Goal: Transaction & Acquisition: Purchase product/service

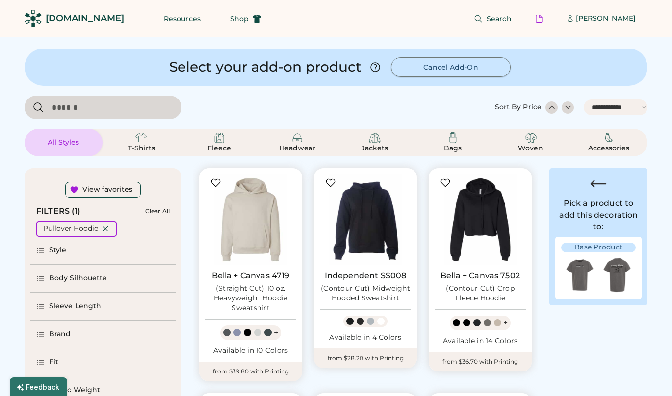
select select "*****"
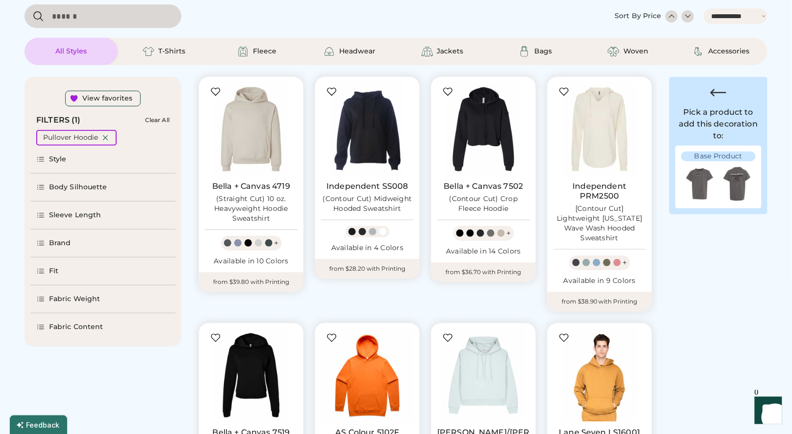
scroll to position [95, 0]
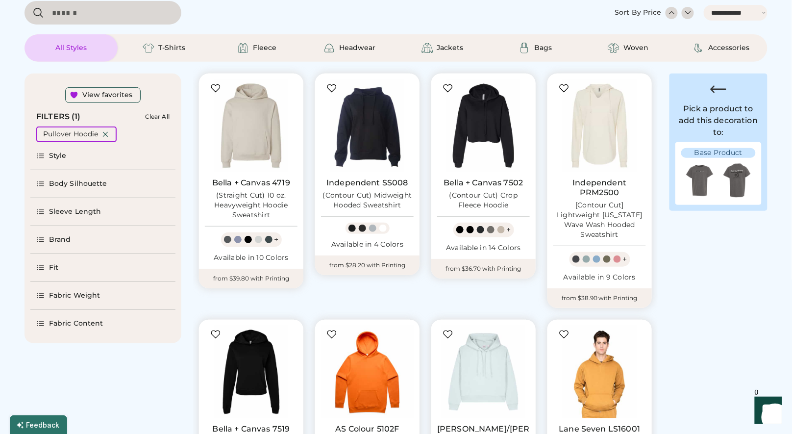
click at [671, 179] on img at bounding box center [699, 180] width 37 height 37
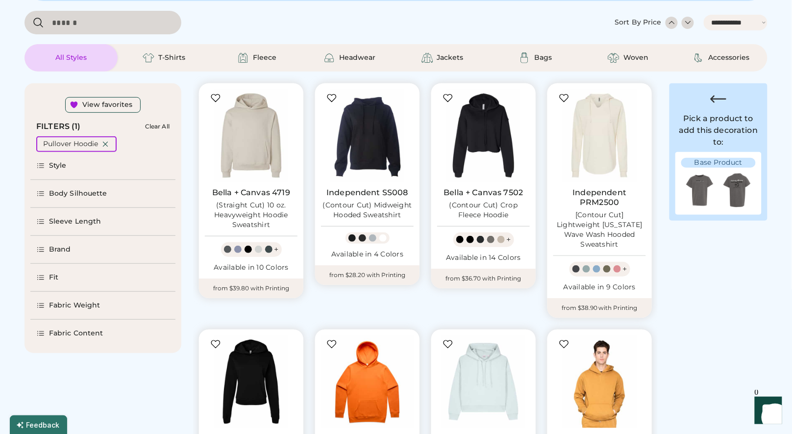
scroll to position [124, 0]
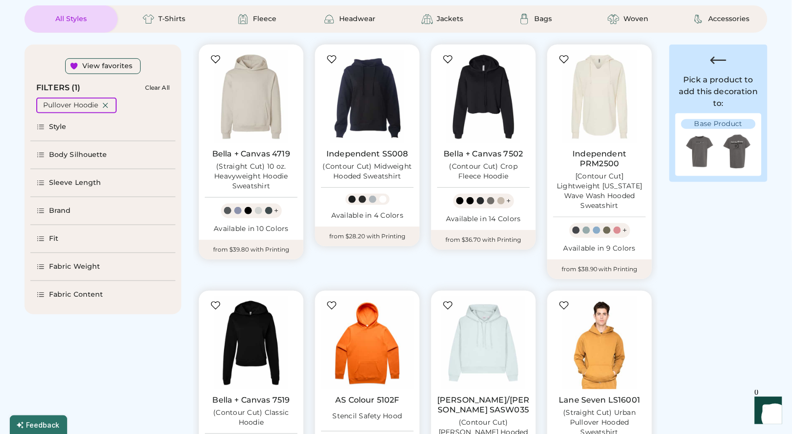
click at [60, 210] on div "Brand" at bounding box center [60, 211] width 22 height 10
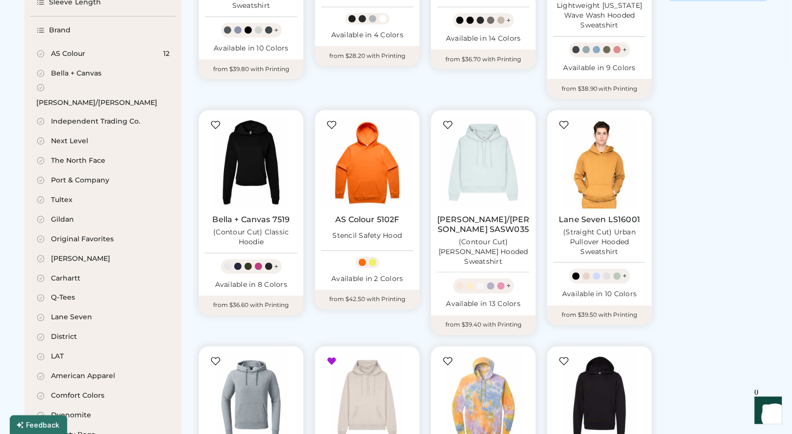
scroll to position [309, 0]
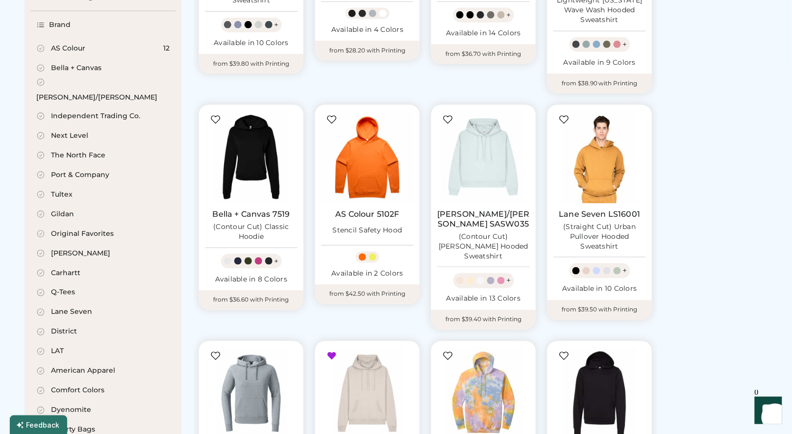
click at [85, 111] on div "Independent Trading Co." at bounding box center [95, 116] width 89 height 10
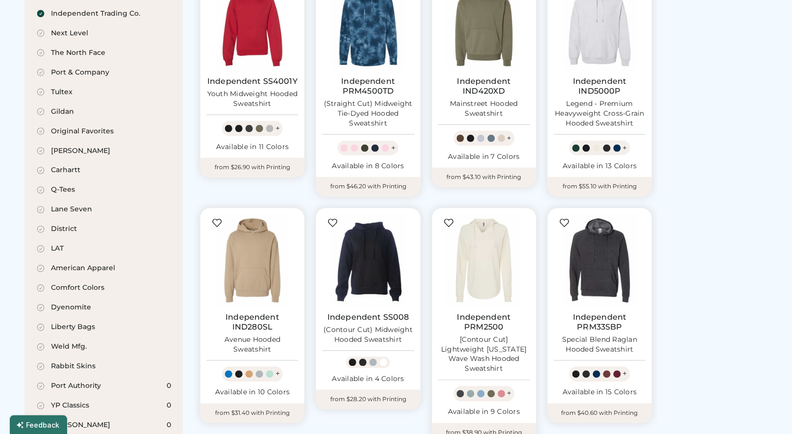
scroll to position [449, 0]
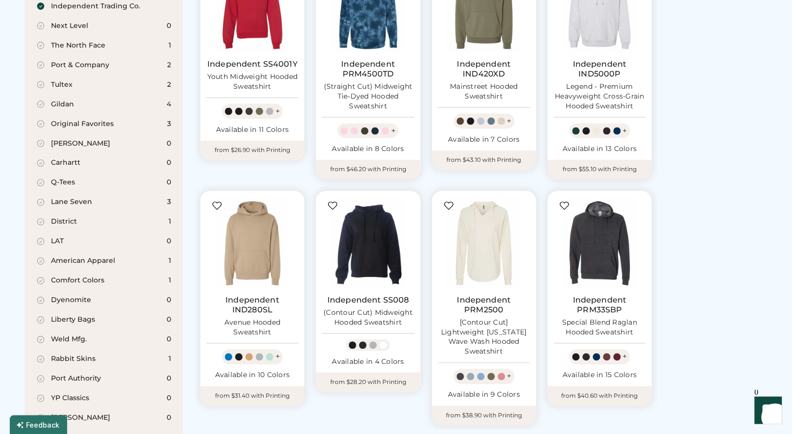
click at [98, 276] on div "Comfort Colors" at bounding box center [77, 281] width 53 height 10
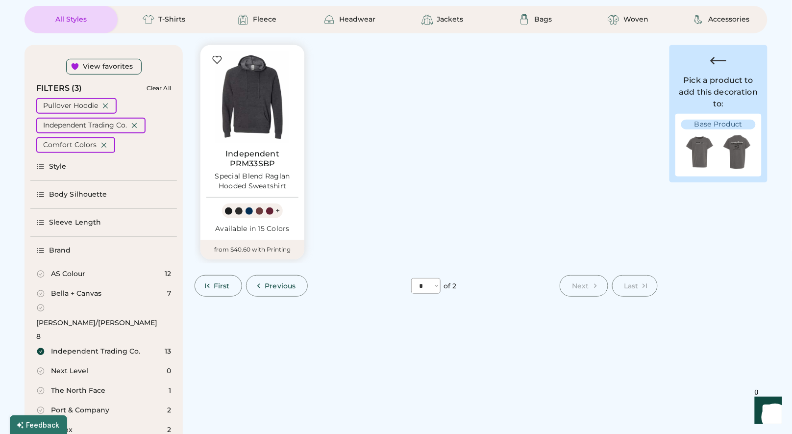
scroll to position [133, 0]
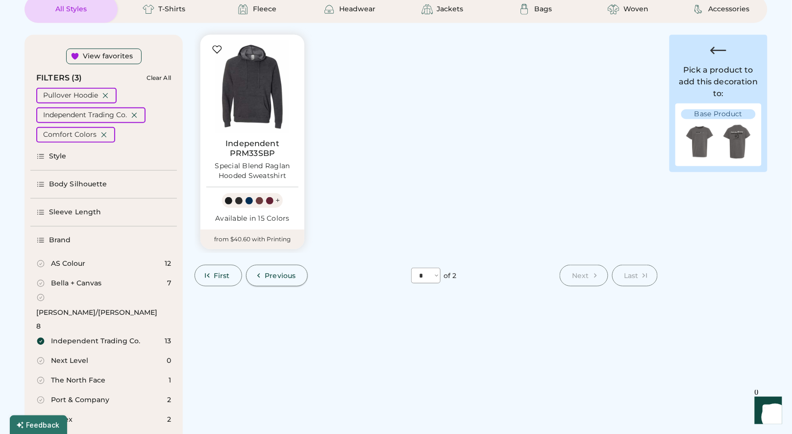
click at [266, 273] on span "Previous" at bounding box center [280, 275] width 31 height 7
select select "*"
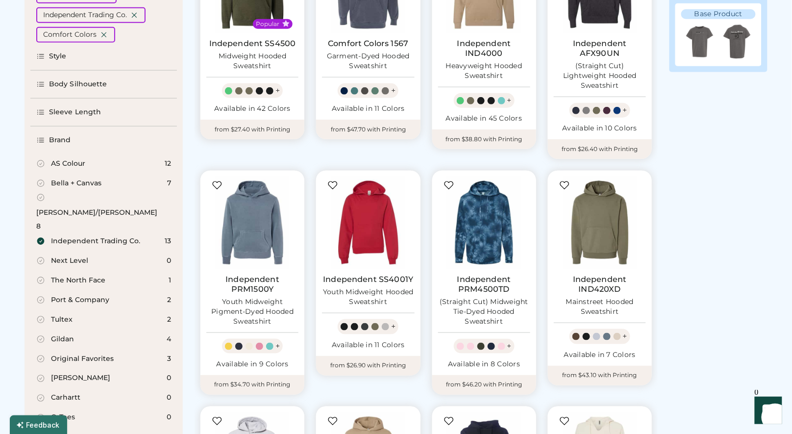
scroll to position [234, 0]
click at [377, 296] on div "Youth Midweight Hooded Sweatshirt" at bounding box center [368, 297] width 92 height 20
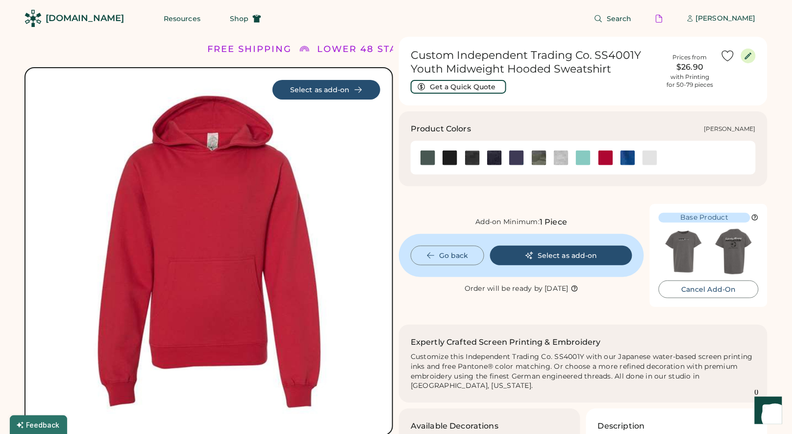
click at [564, 159] on img at bounding box center [561, 158] width 15 height 15
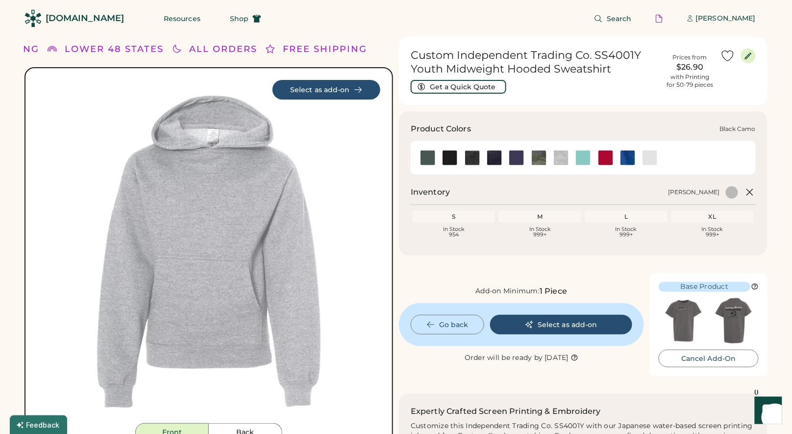
click at [474, 159] on img at bounding box center [472, 158] width 15 height 15
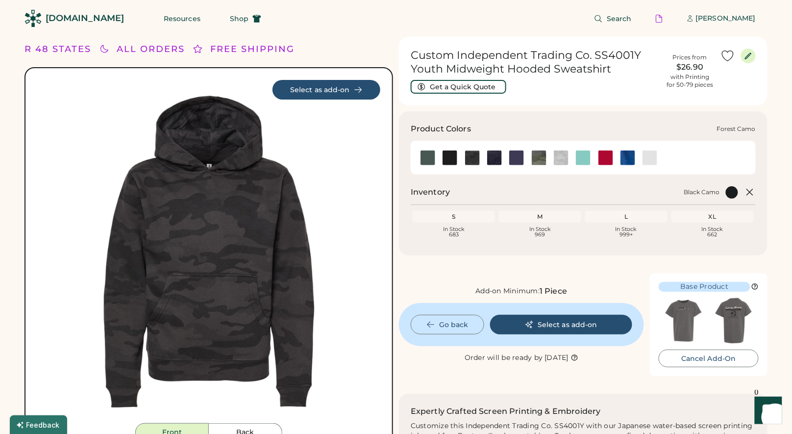
click at [546, 161] on img at bounding box center [539, 158] width 15 height 15
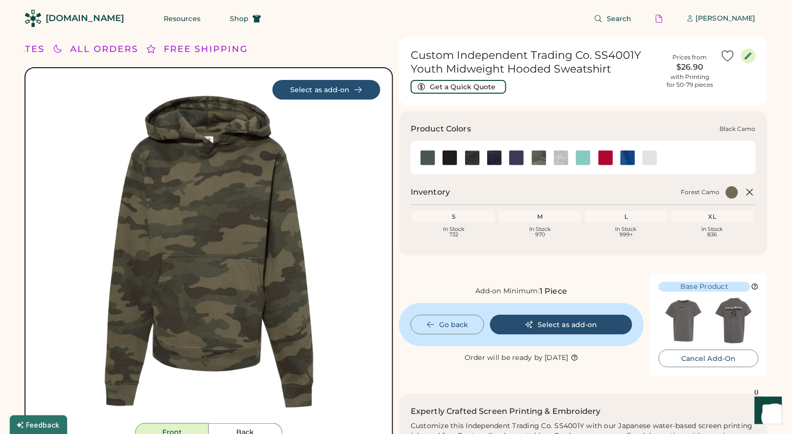
click at [468, 156] on img at bounding box center [472, 158] width 15 height 15
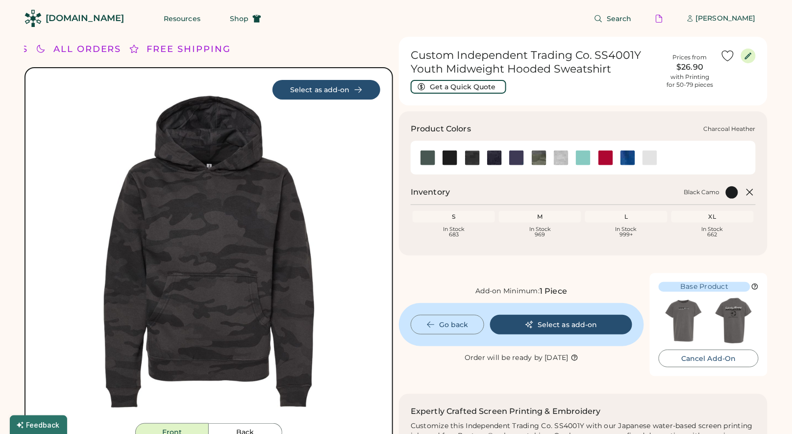
click at [498, 161] on img at bounding box center [494, 158] width 15 height 15
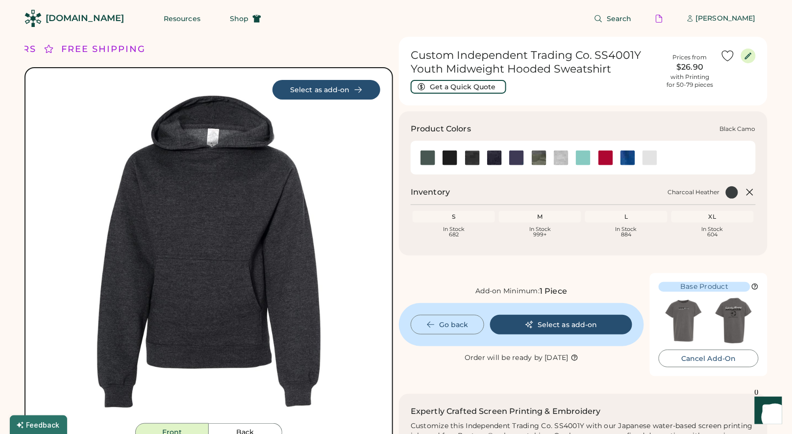
click at [473, 160] on img at bounding box center [472, 158] width 15 height 15
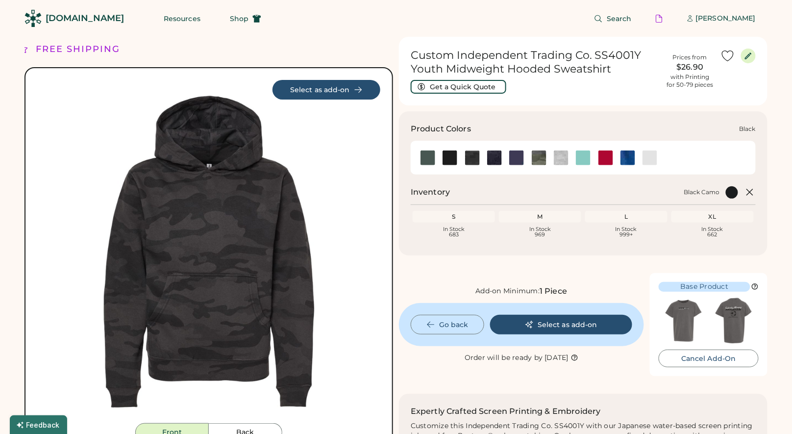
click at [452, 155] on img at bounding box center [450, 158] width 15 height 15
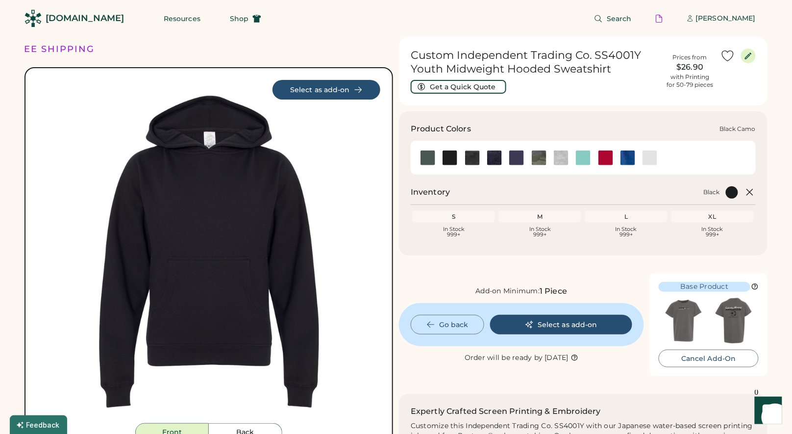
click at [474, 157] on img at bounding box center [472, 158] width 15 height 15
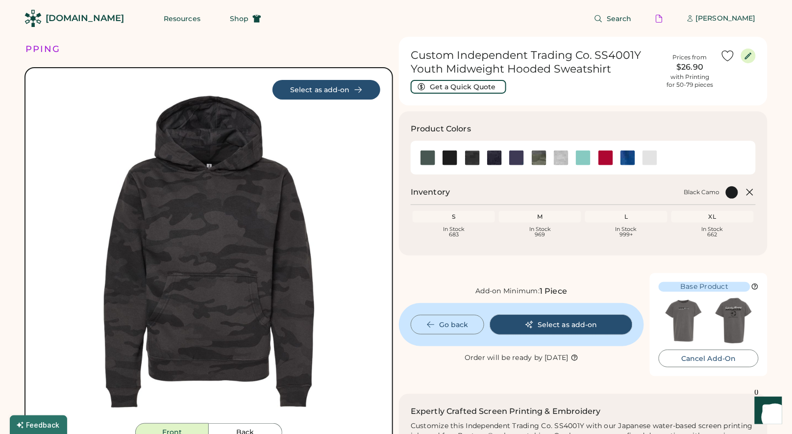
click at [545, 326] on button "Select as add-on" at bounding box center [561, 325] width 142 height 20
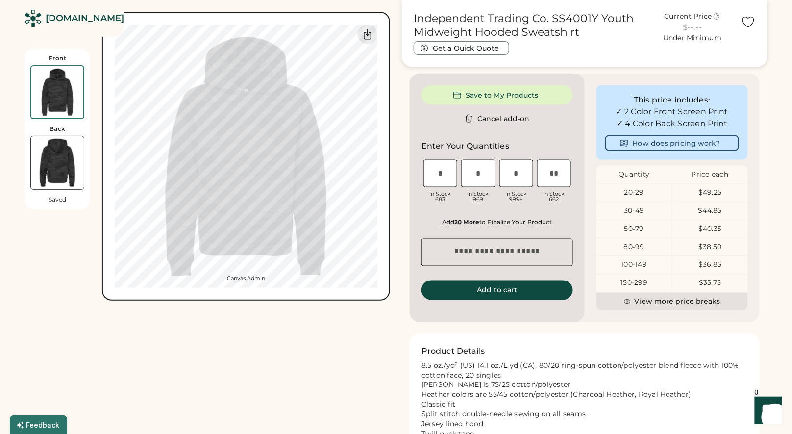
scroll to position [351, 0]
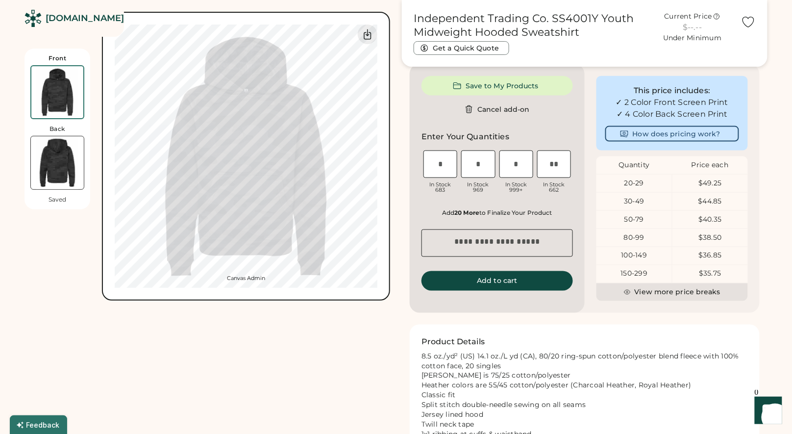
click at [72, 156] on img at bounding box center [57, 162] width 53 height 53
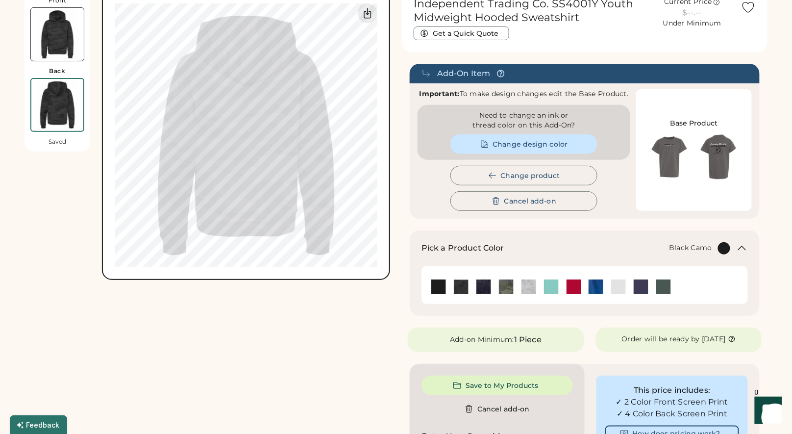
scroll to position [0, 0]
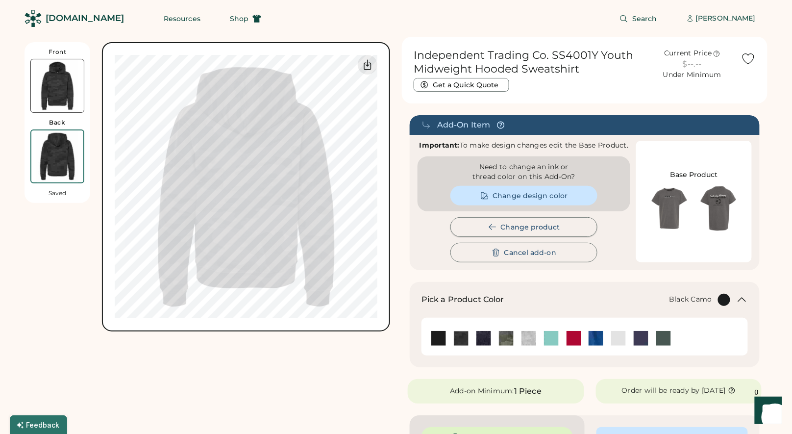
click at [476, 221] on button "Change product" at bounding box center [524, 227] width 147 height 20
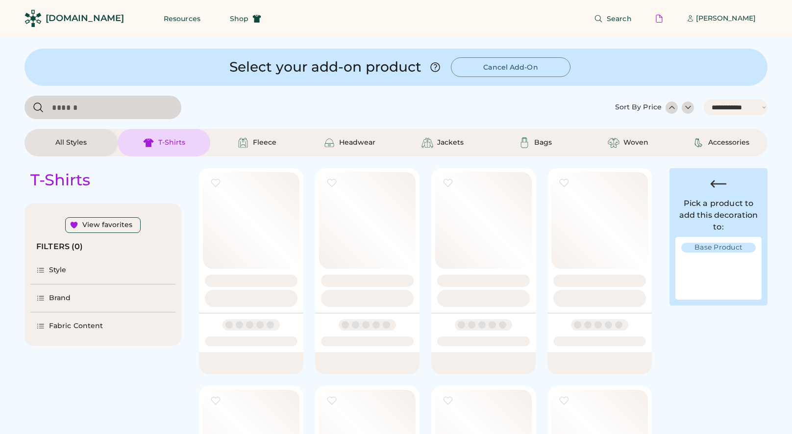
select select "*****"
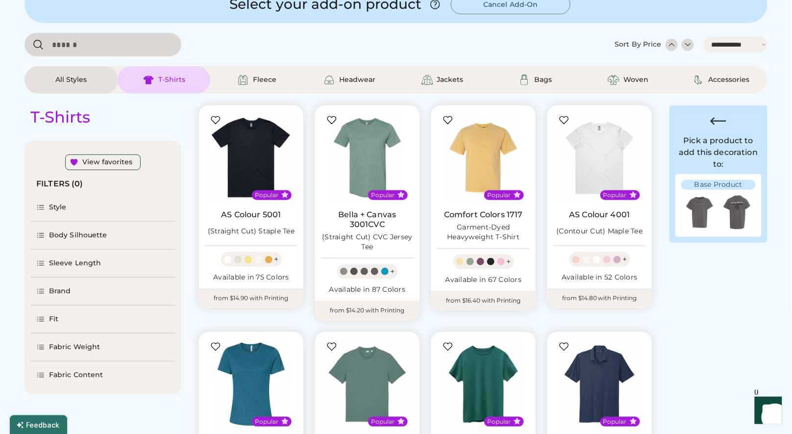
click at [65, 205] on div "Style" at bounding box center [58, 207] width 18 height 10
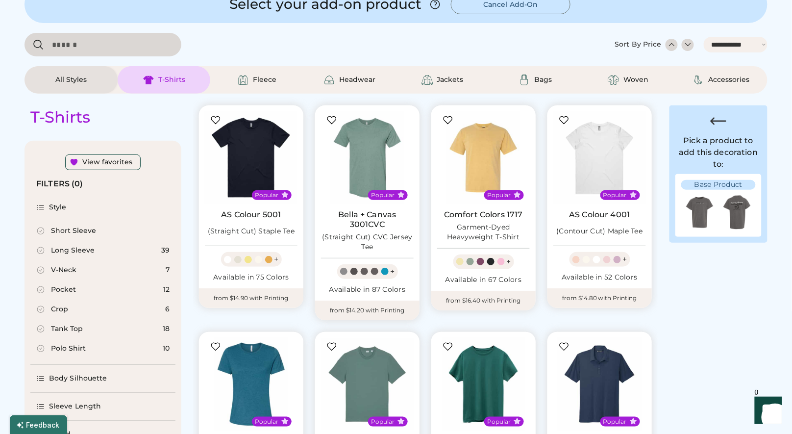
click at [96, 81] on div "All Styles" at bounding box center [71, 79] width 93 height 27
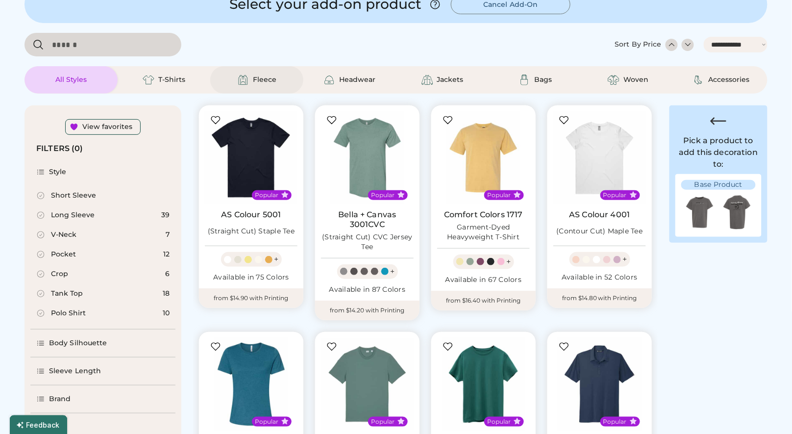
click at [261, 76] on div "Fleece" at bounding box center [265, 80] width 24 height 10
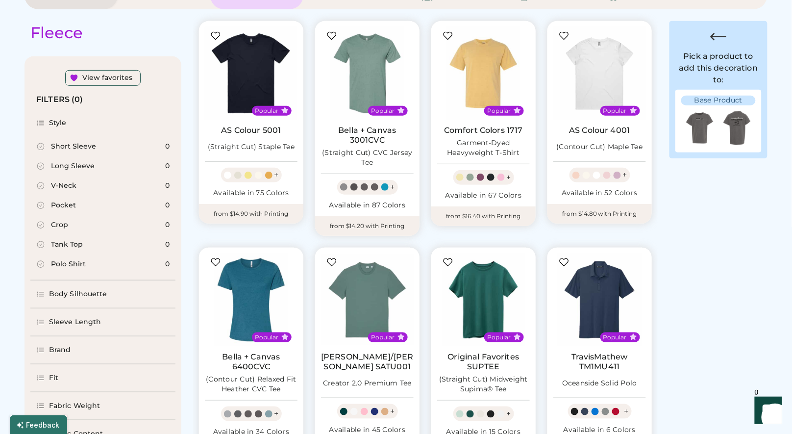
scroll to position [149, 0]
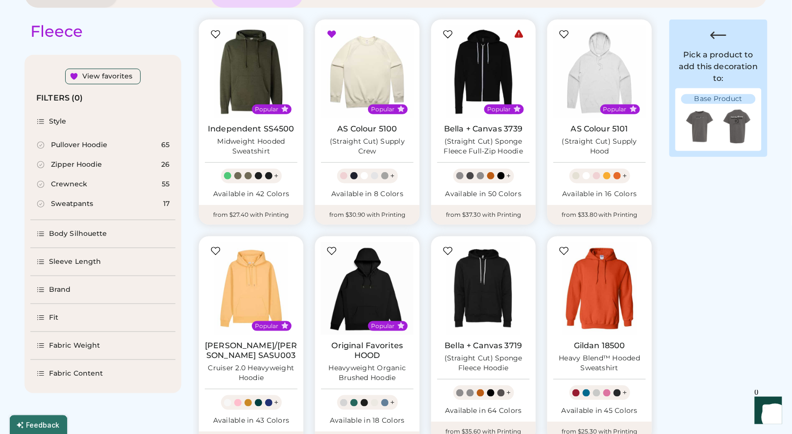
click at [82, 144] on div "Pullover Hoodie" at bounding box center [79, 145] width 56 height 10
select select "*"
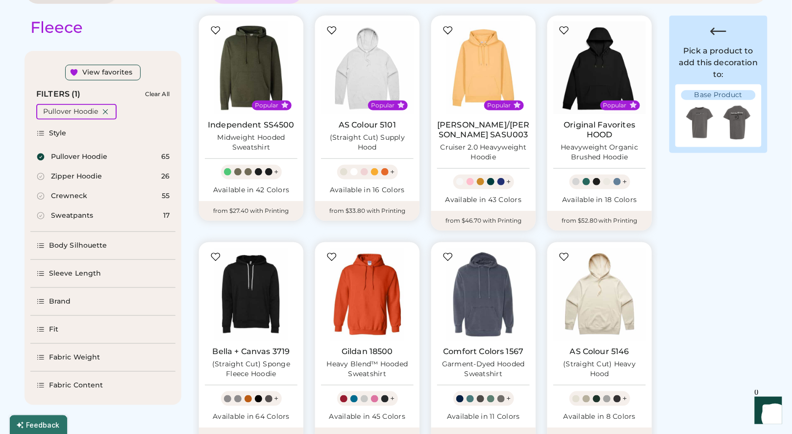
scroll to position [155, 0]
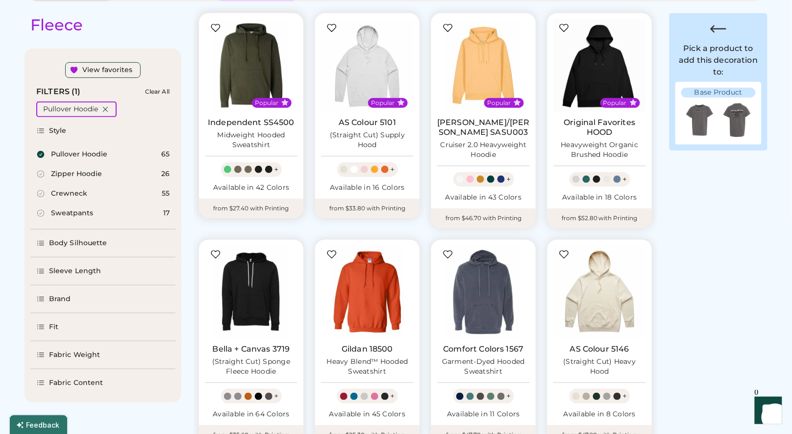
click at [249, 126] on link "Independent SS4500" at bounding box center [251, 123] width 87 height 10
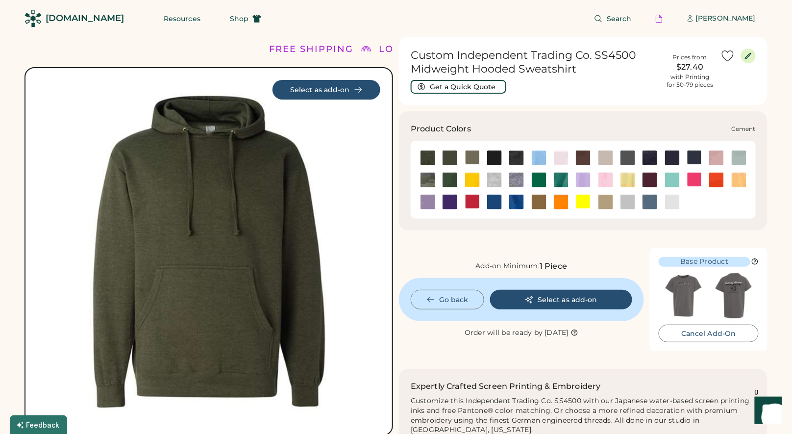
click at [603, 159] on img at bounding box center [606, 158] width 15 height 15
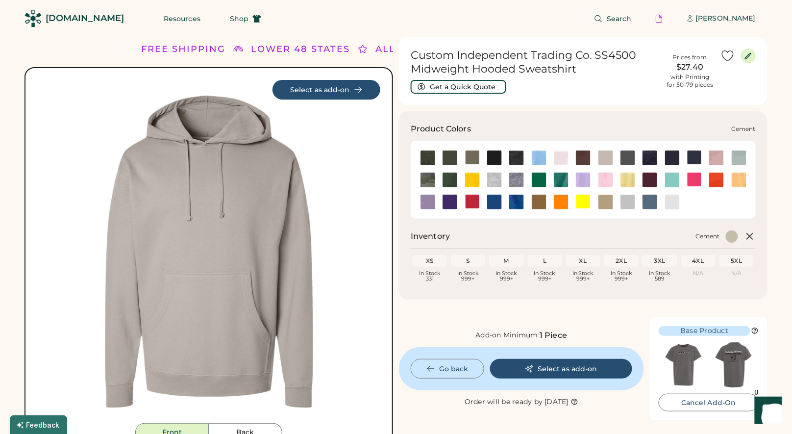
click at [604, 159] on img at bounding box center [606, 158] width 15 height 15
click at [476, 157] on div at bounding box center [472, 157] width 15 height 15
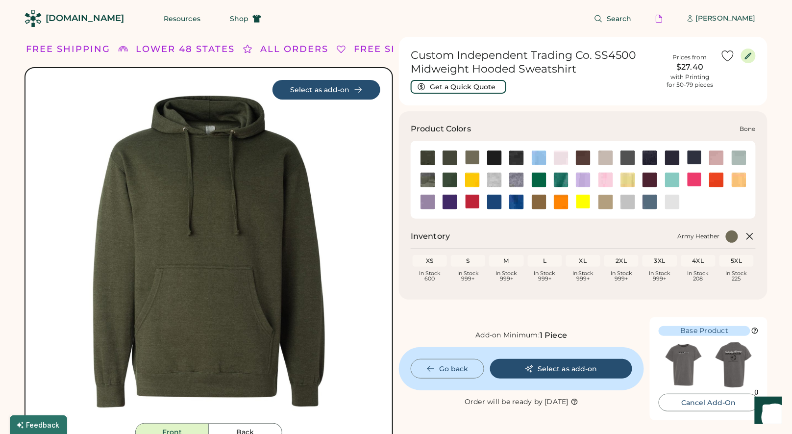
click at [557, 156] on img at bounding box center [561, 158] width 15 height 15
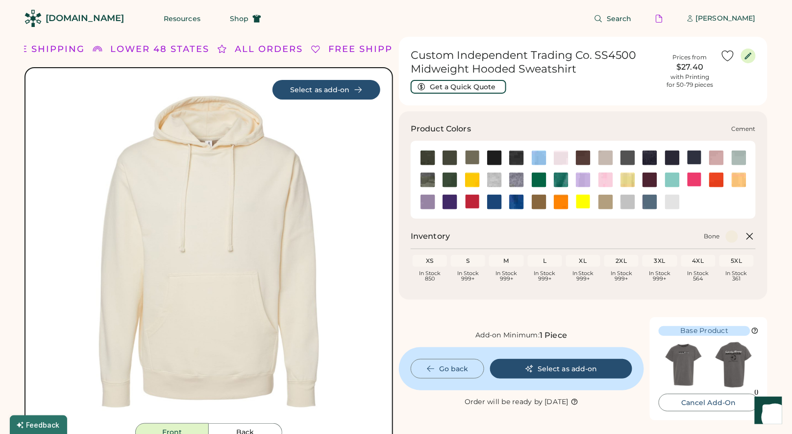
click at [604, 157] on img at bounding box center [606, 158] width 15 height 15
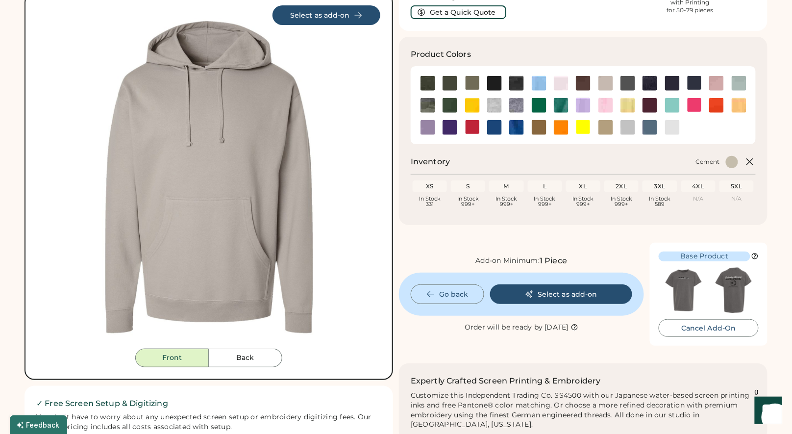
scroll to position [81, 0]
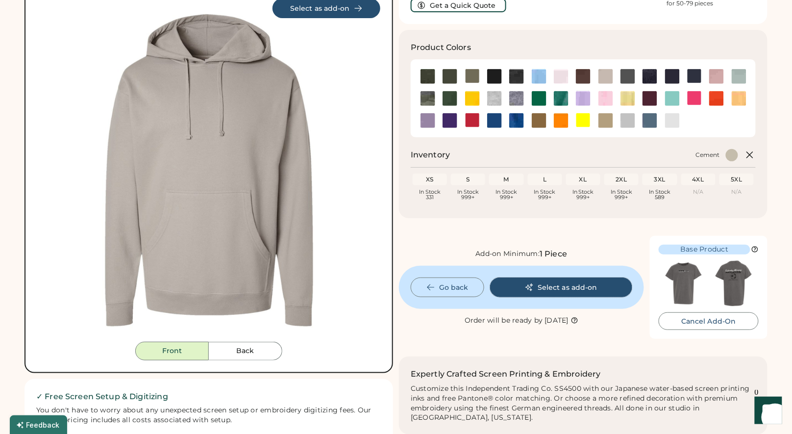
click at [573, 285] on button "Select as add-on" at bounding box center [561, 287] width 142 height 20
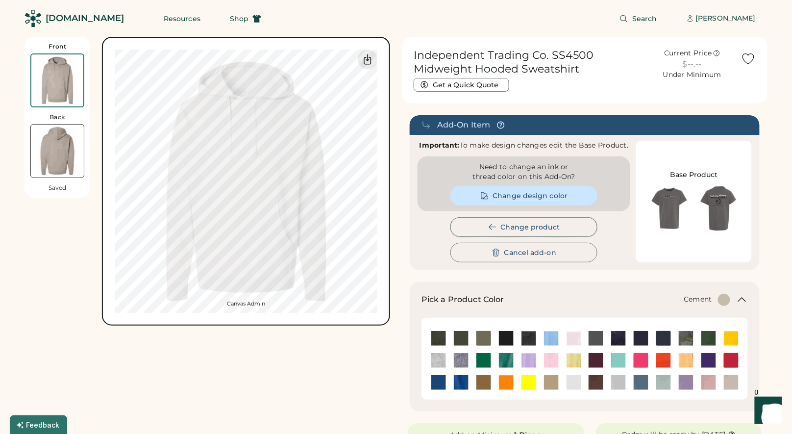
click at [505, 220] on button "Change product" at bounding box center [524, 227] width 147 height 20
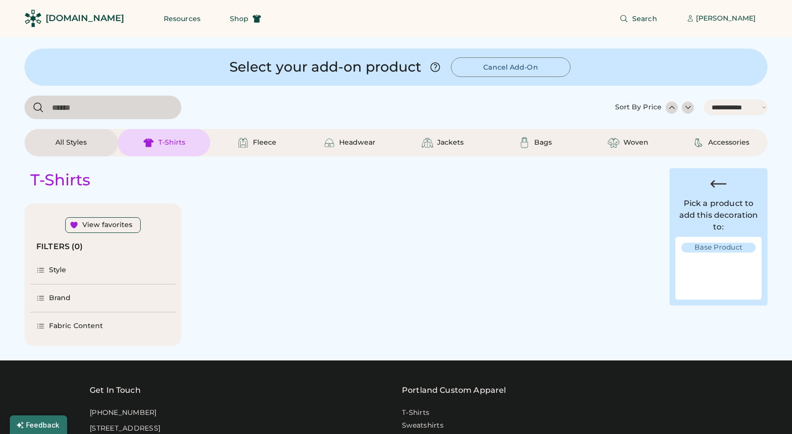
select select "*****"
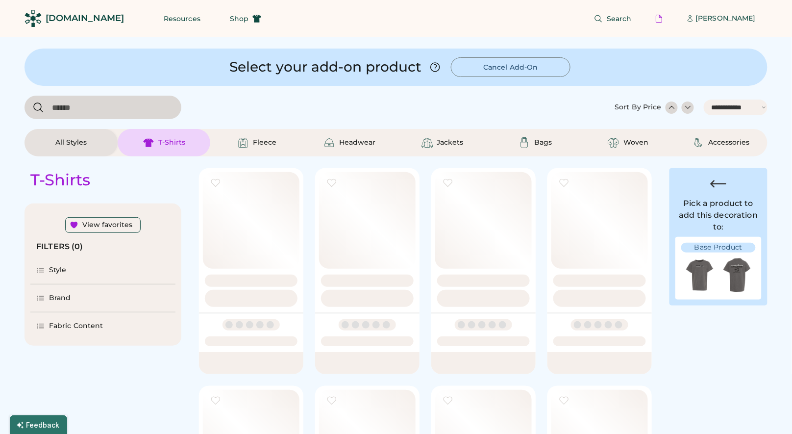
select select "*"
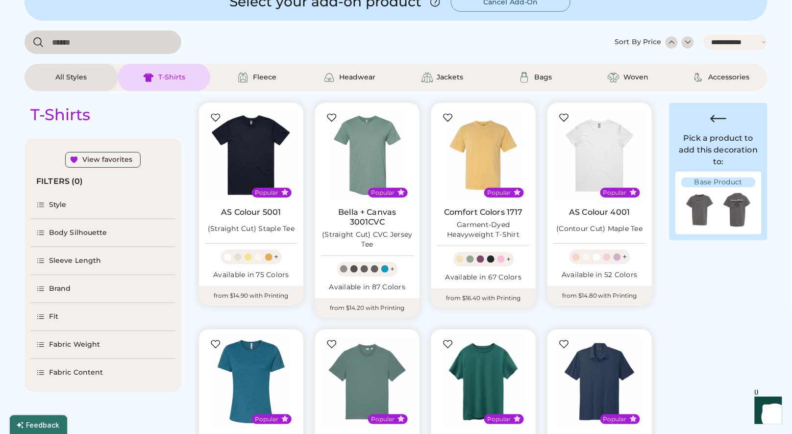
select select "*****"
select select "*"
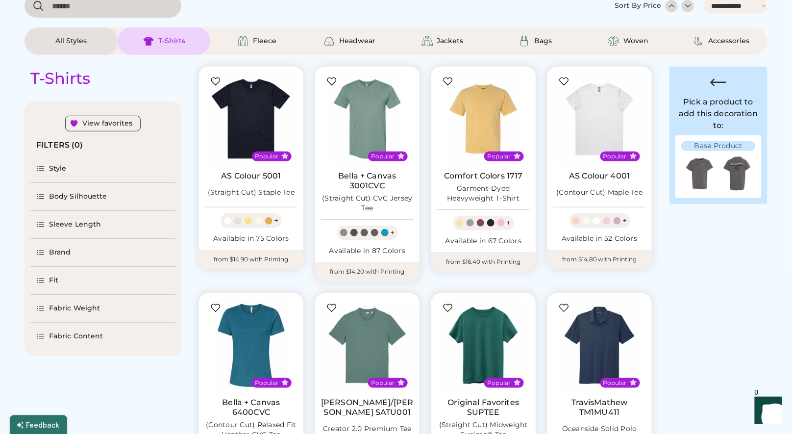
click at [61, 161] on div "Style" at bounding box center [102, 168] width 145 height 27
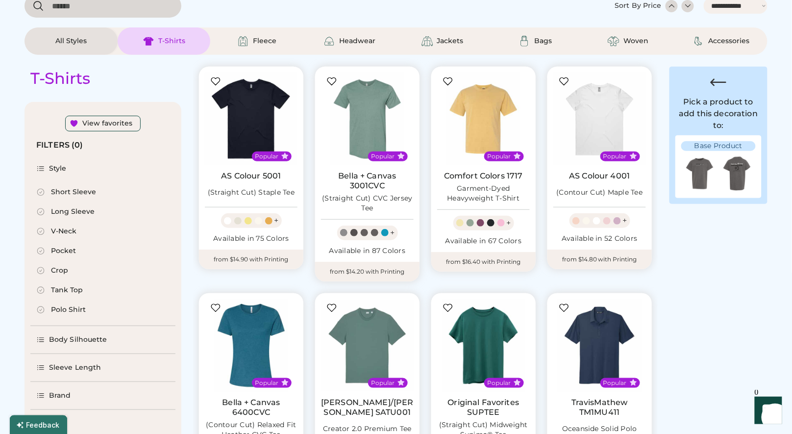
click at [81, 39] on div "All Styles" at bounding box center [70, 41] width 31 height 10
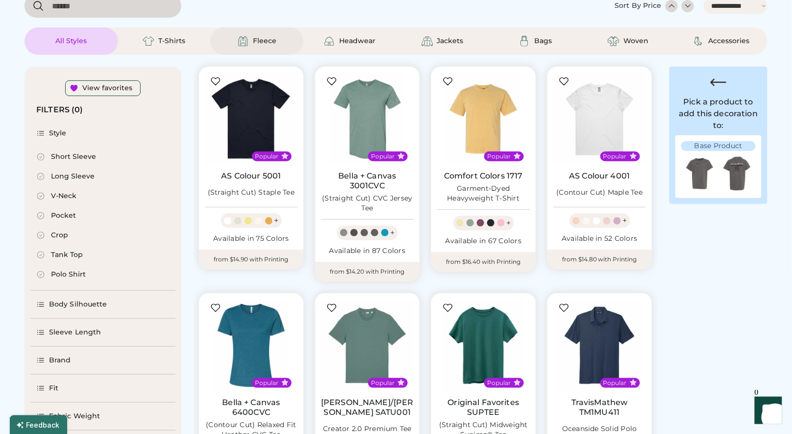
click at [252, 41] on div "Fleece" at bounding box center [257, 41] width 44 height 12
select select "*****"
select select "*"
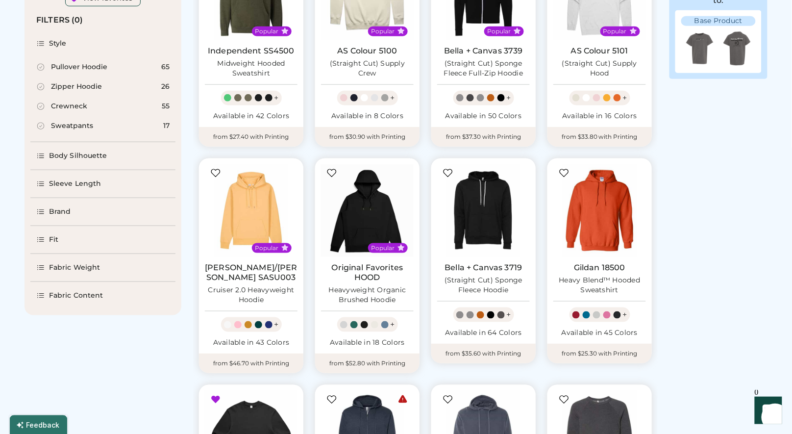
scroll to position [184, 0]
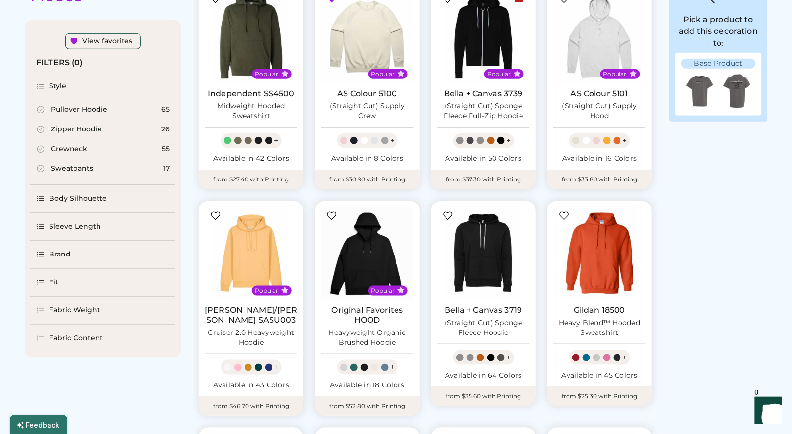
click at [86, 201] on div "Body Silhouette" at bounding box center [78, 199] width 58 height 10
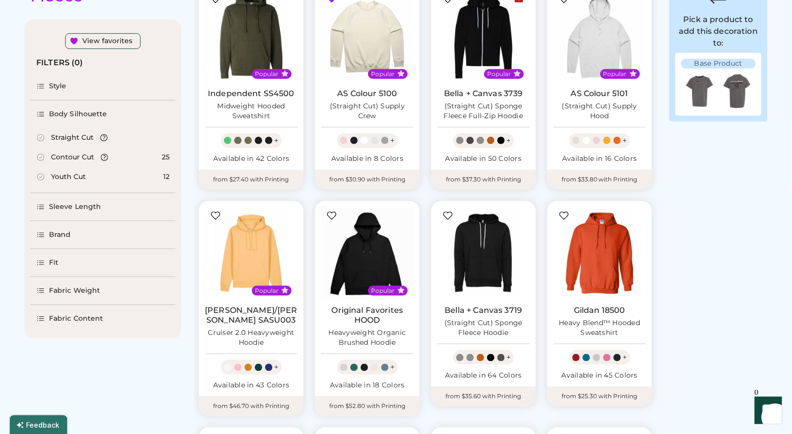
click at [77, 140] on div "Straight Cut" at bounding box center [72, 138] width 43 height 10
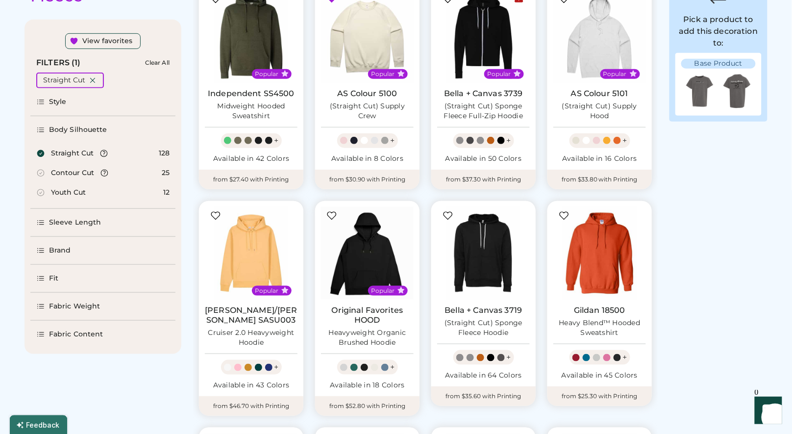
click at [60, 281] on div "Fit" at bounding box center [102, 278] width 145 height 27
click at [65, 276] on div "Loose" at bounding box center [61, 277] width 21 height 10
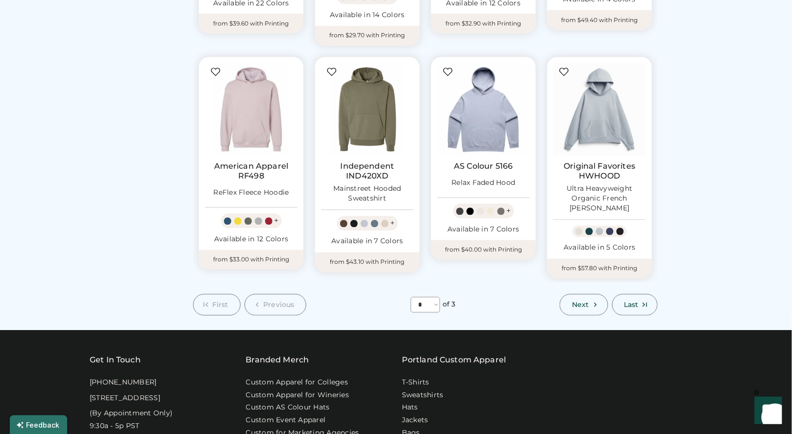
scroll to position [581, 0]
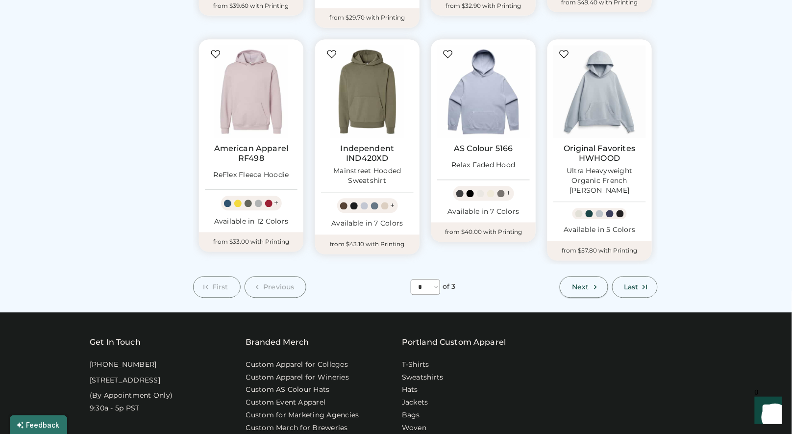
click at [577, 288] on span "Next" at bounding box center [580, 287] width 17 height 7
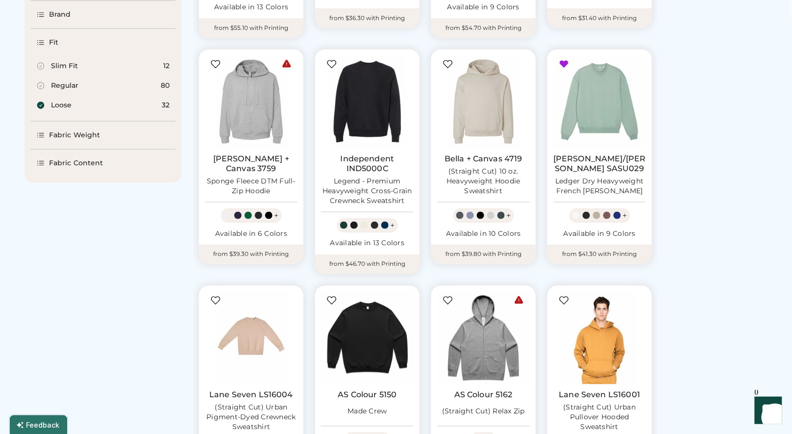
scroll to position [608, 0]
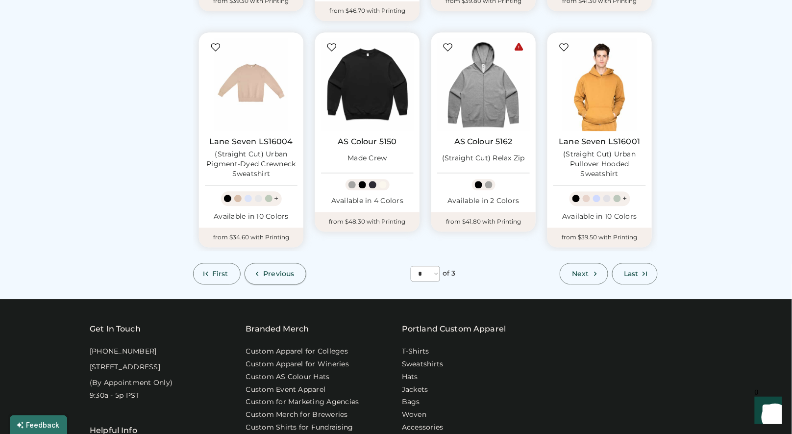
click at [291, 274] on span "Previous" at bounding box center [279, 273] width 31 height 7
select select "*"
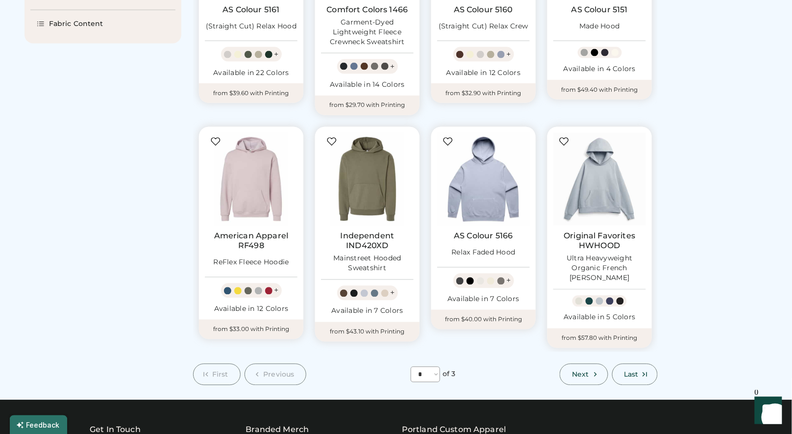
scroll to position [477, 0]
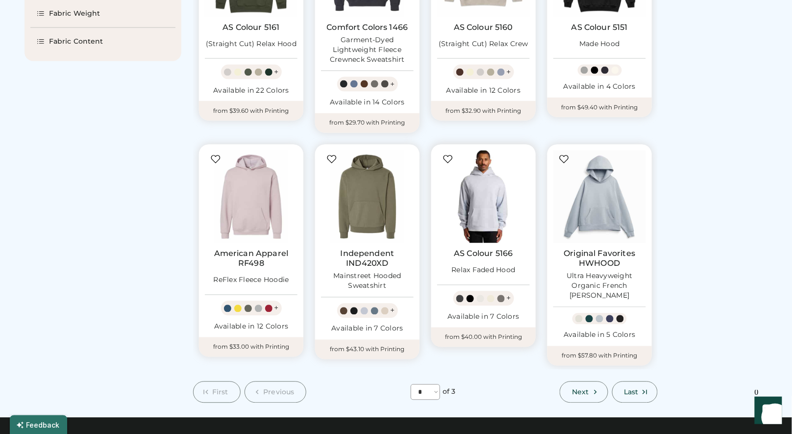
click at [515, 202] on img at bounding box center [483, 197] width 93 height 93
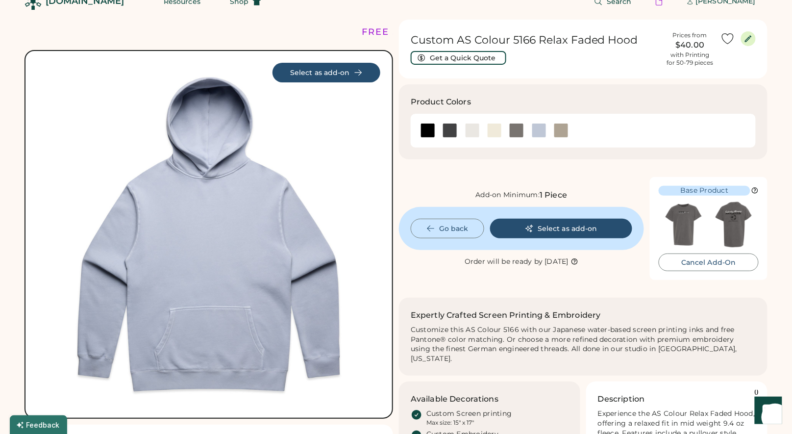
scroll to position [18, 0]
click at [517, 129] on div at bounding box center [516, 130] width 15 height 15
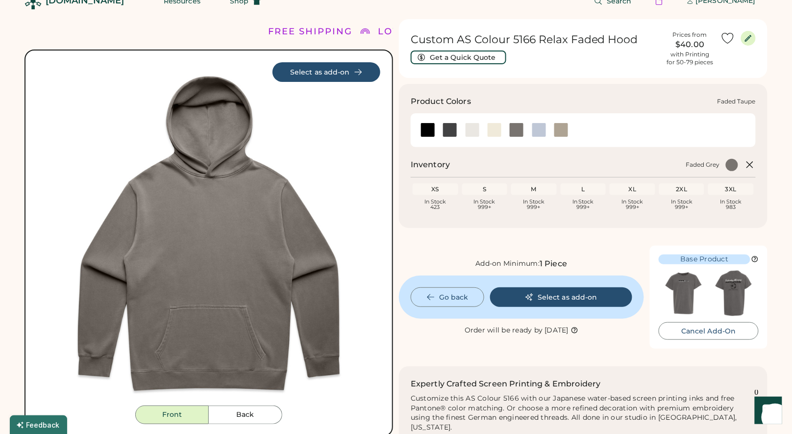
click at [556, 128] on div at bounding box center [561, 130] width 15 height 15
